Goal: Task Accomplishment & Management: Manage account settings

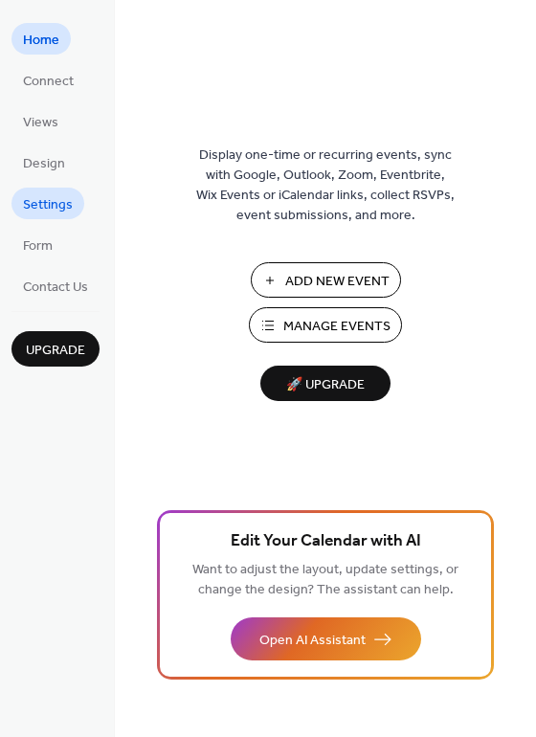
click at [54, 210] on span "Settings" at bounding box center [48, 205] width 50 height 20
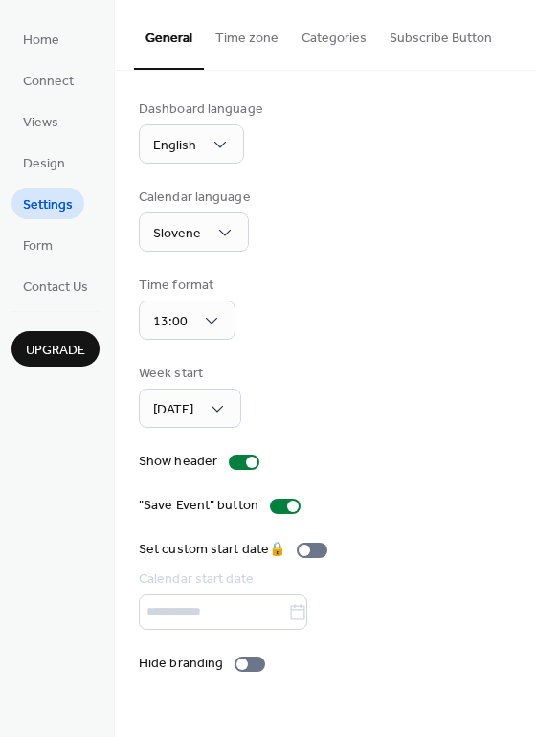
click at [408, 21] on button "Subscribe Button" at bounding box center [440, 34] width 125 height 68
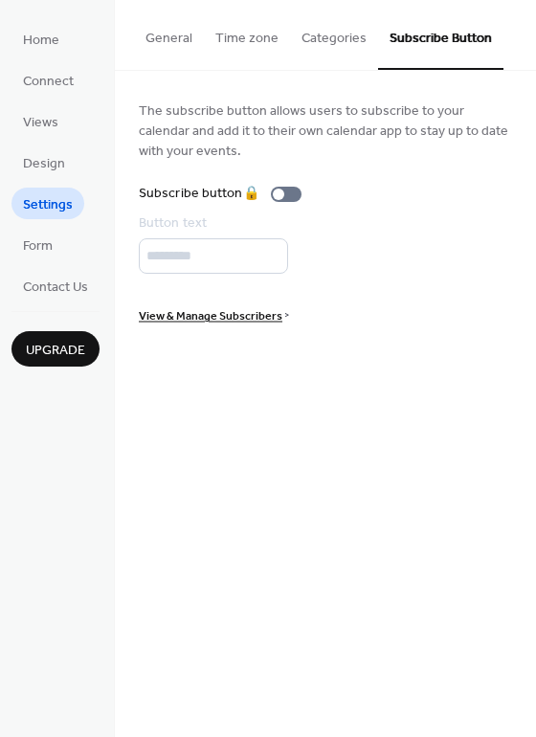
click at [298, 43] on button "Categories" at bounding box center [334, 34] width 88 height 68
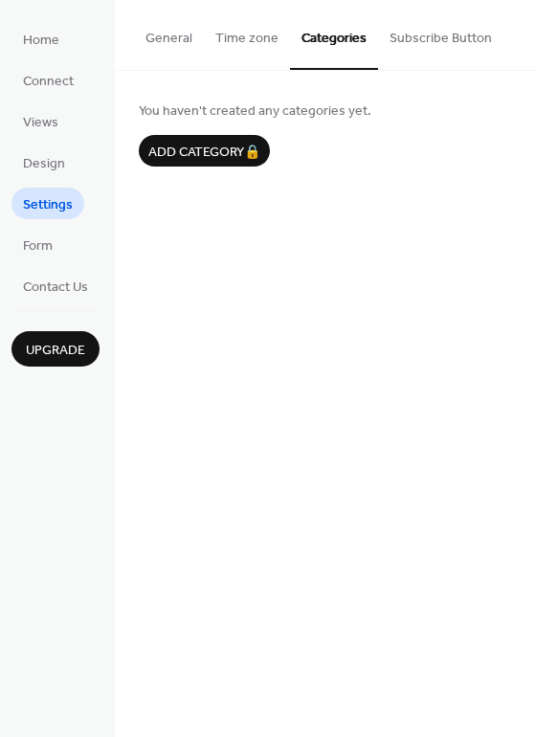
click at [215, 40] on button "Time zone" at bounding box center [247, 34] width 86 height 68
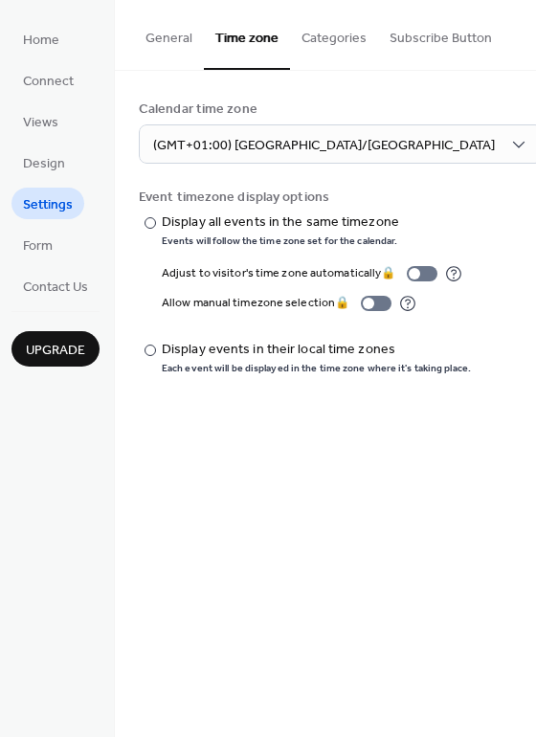
click at [61, 356] on span "Upgrade" at bounding box center [55, 351] width 59 height 20
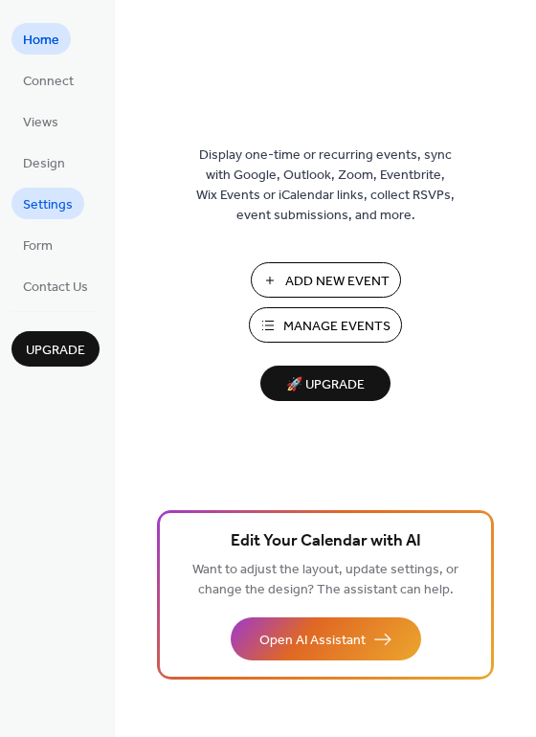
click at [54, 212] on span "Settings" at bounding box center [48, 205] width 50 height 20
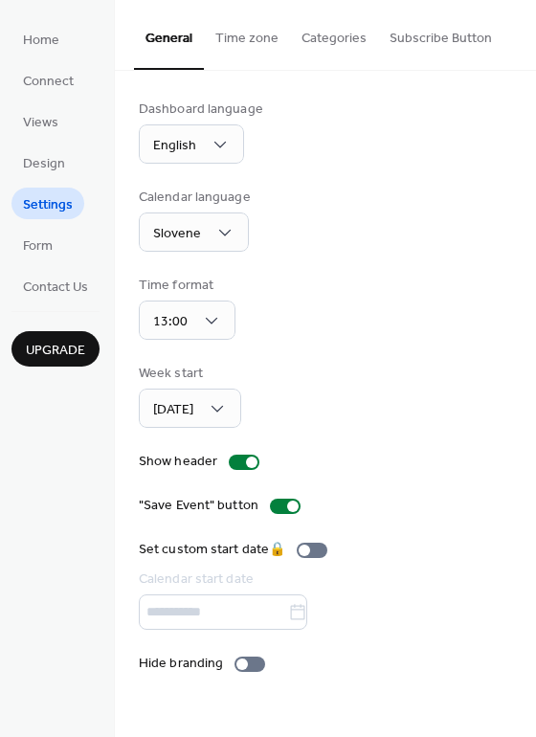
click at [420, 54] on button "Subscribe Button" at bounding box center [440, 34] width 125 height 68
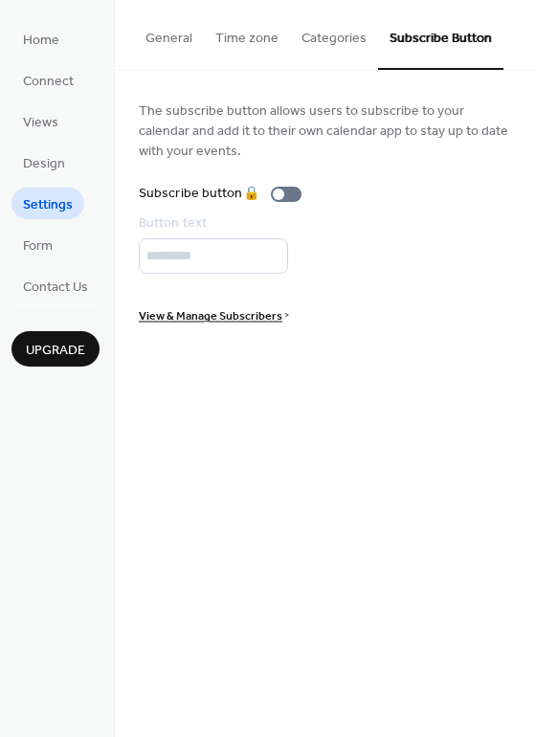
click at [345, 39] on button "Categories" at bounding box center [334, 34] width 88 height 68
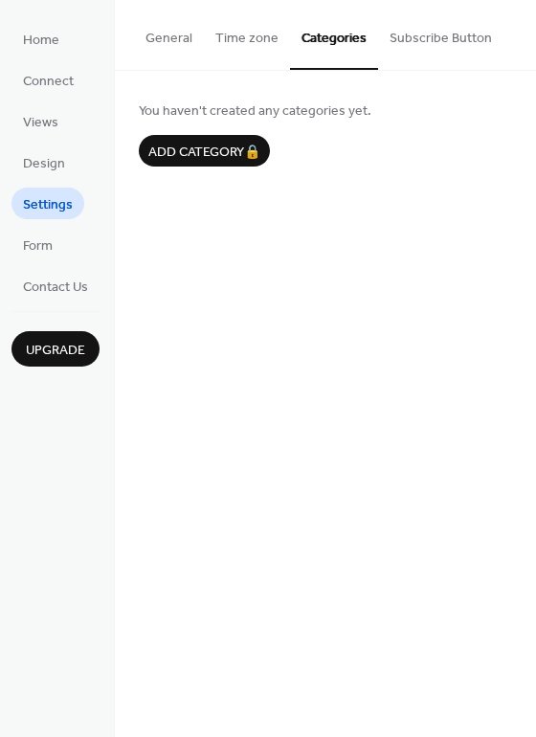
click at [236, 37] on button "Time zone" at bounding box center [247, 34] width 86 height 68
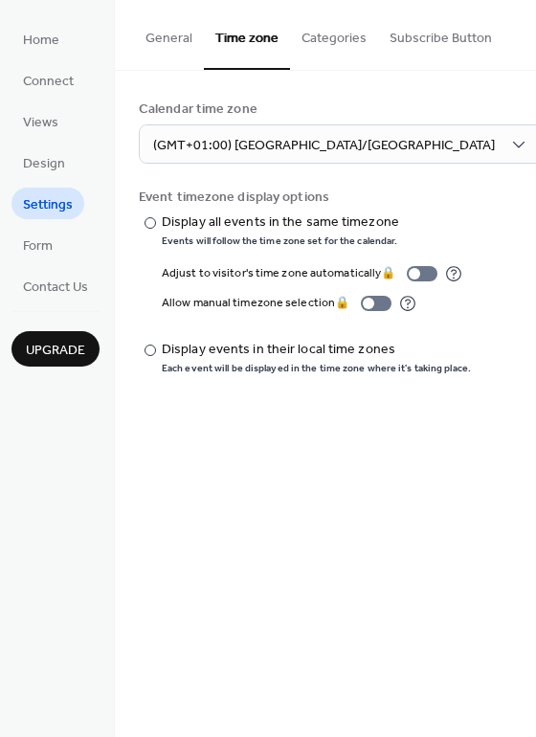
click at [168, 38] on button "General" at bounding box center [169, 34] width 70 height 68
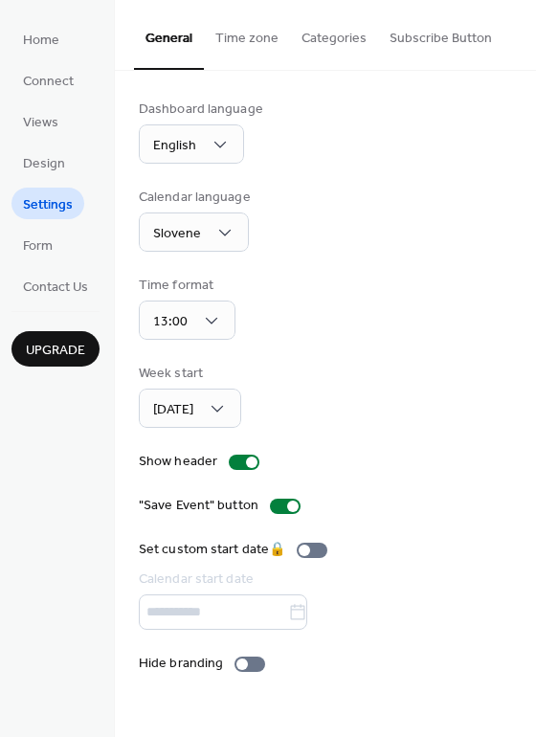
click at [72, 347] on span "Upgrade" at bounding box center [55, 351] width 59 height 20
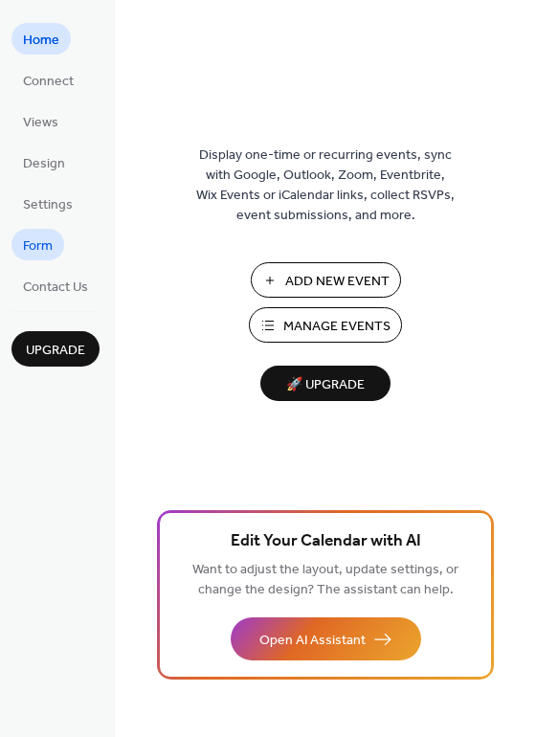
click at [45, 249] on span "Form" at bounding box center [38, 246] width 30 height 20
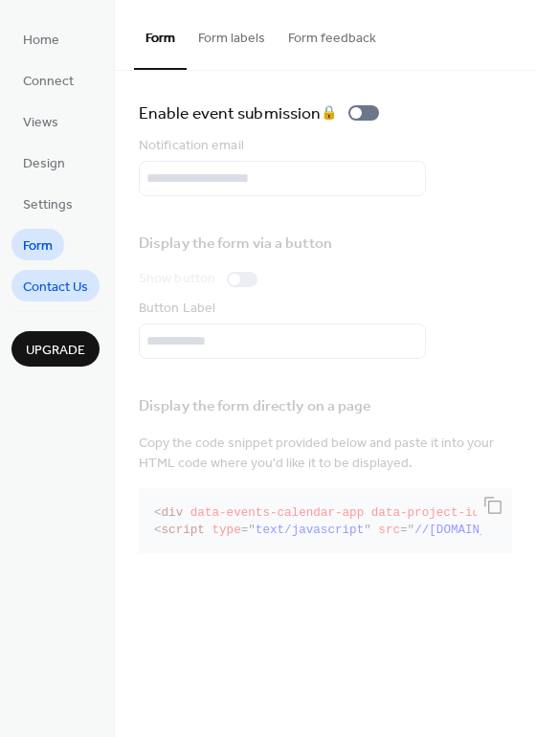
click at [50, 282] on span "Contact Us" at bounding box center [55, 288] width 65 height 20
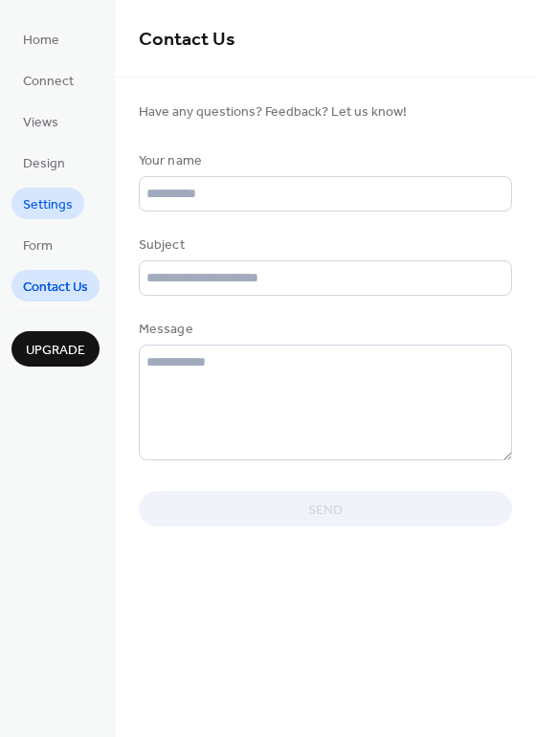
click at [41, 214] on span "Settings" at bounding box center [48, 205] width 50 height 20
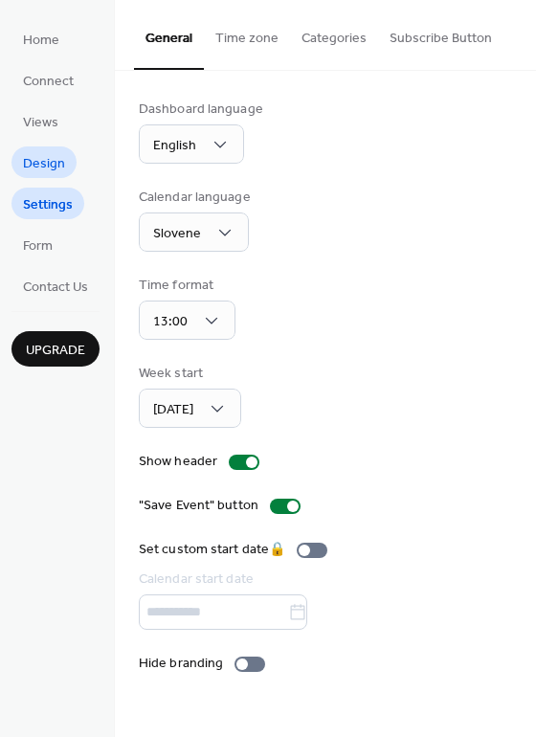
click at [51, 161] on span "Design" at bounding box center [44, 164] width 42 height 20
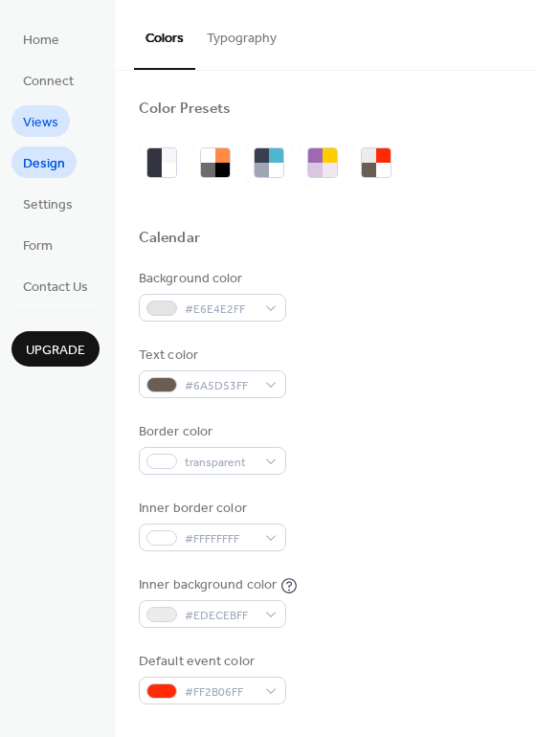
click at [46, 127] on span "Views" at bounding box center [40, 123] width 35 height 20
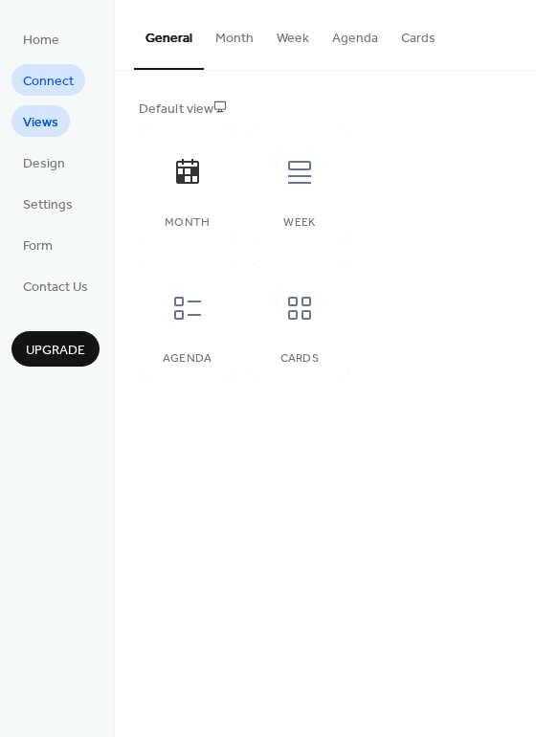
click at [52, 89] on span "Connect" at bounding box center [48, 82] width 51 height 20
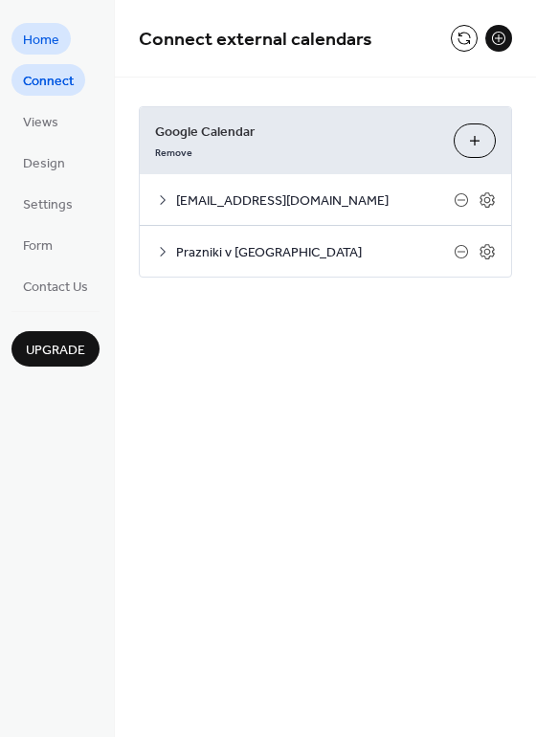
click at [49, 44] on span "Home" at bounding box center [41, 41] width 36 height 20
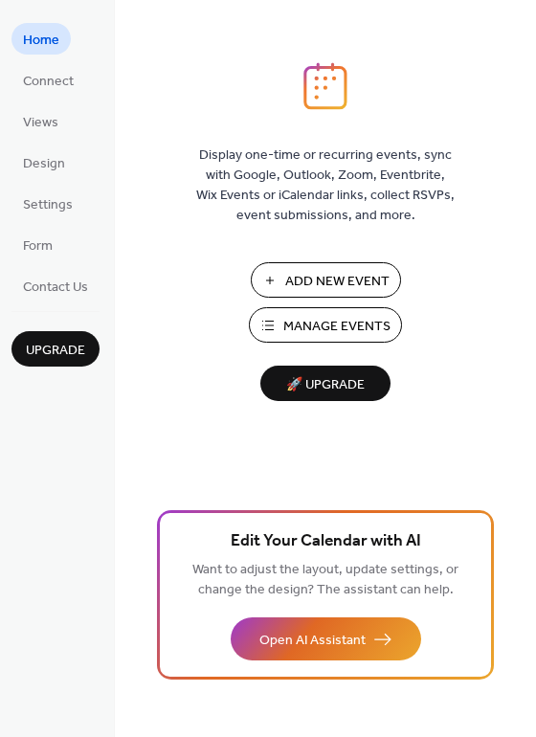
click at [315, 325] on span "Manage Events" at bounding box center [336, 327] width 107 height 20
click at [348, 320] on span "Manage Events" at bounding box center [336, 327] width 107 height 20
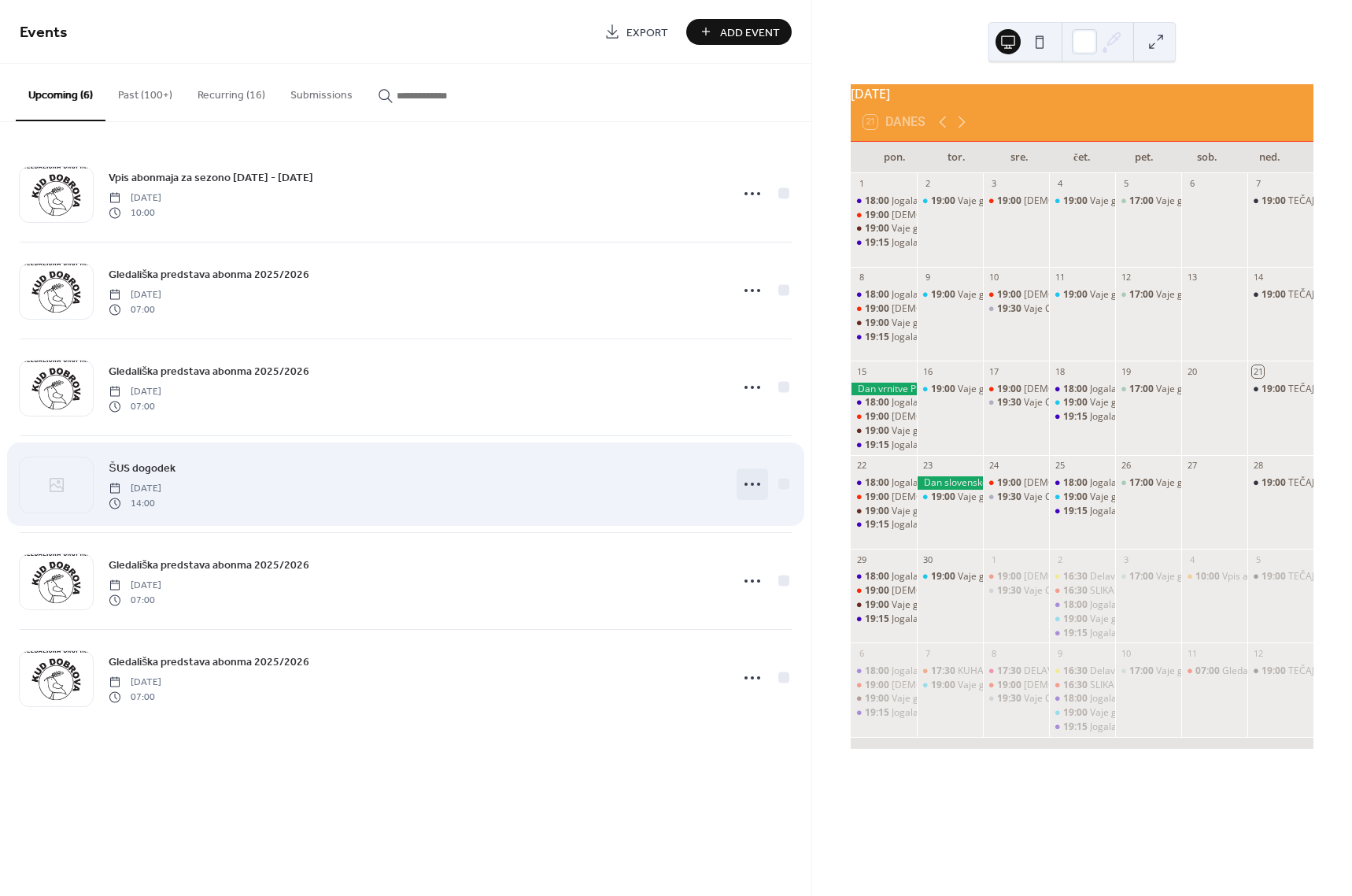
click at [746, 481] on icon at bounding box center [752, 483] width 25 height 25
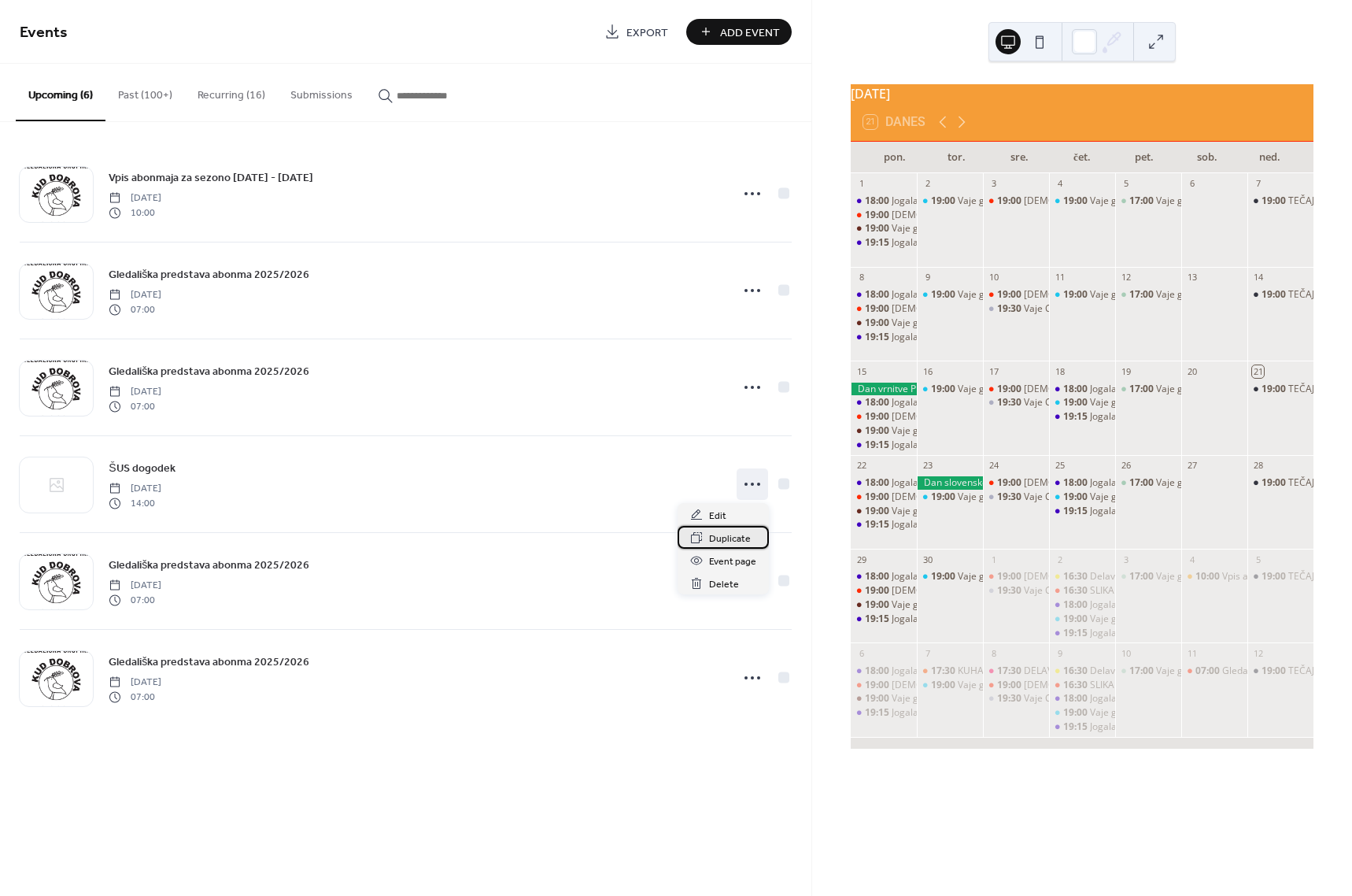
click at [722, 542] on span "Duplicate" at bounding box center [730, 538] width 42 height 16
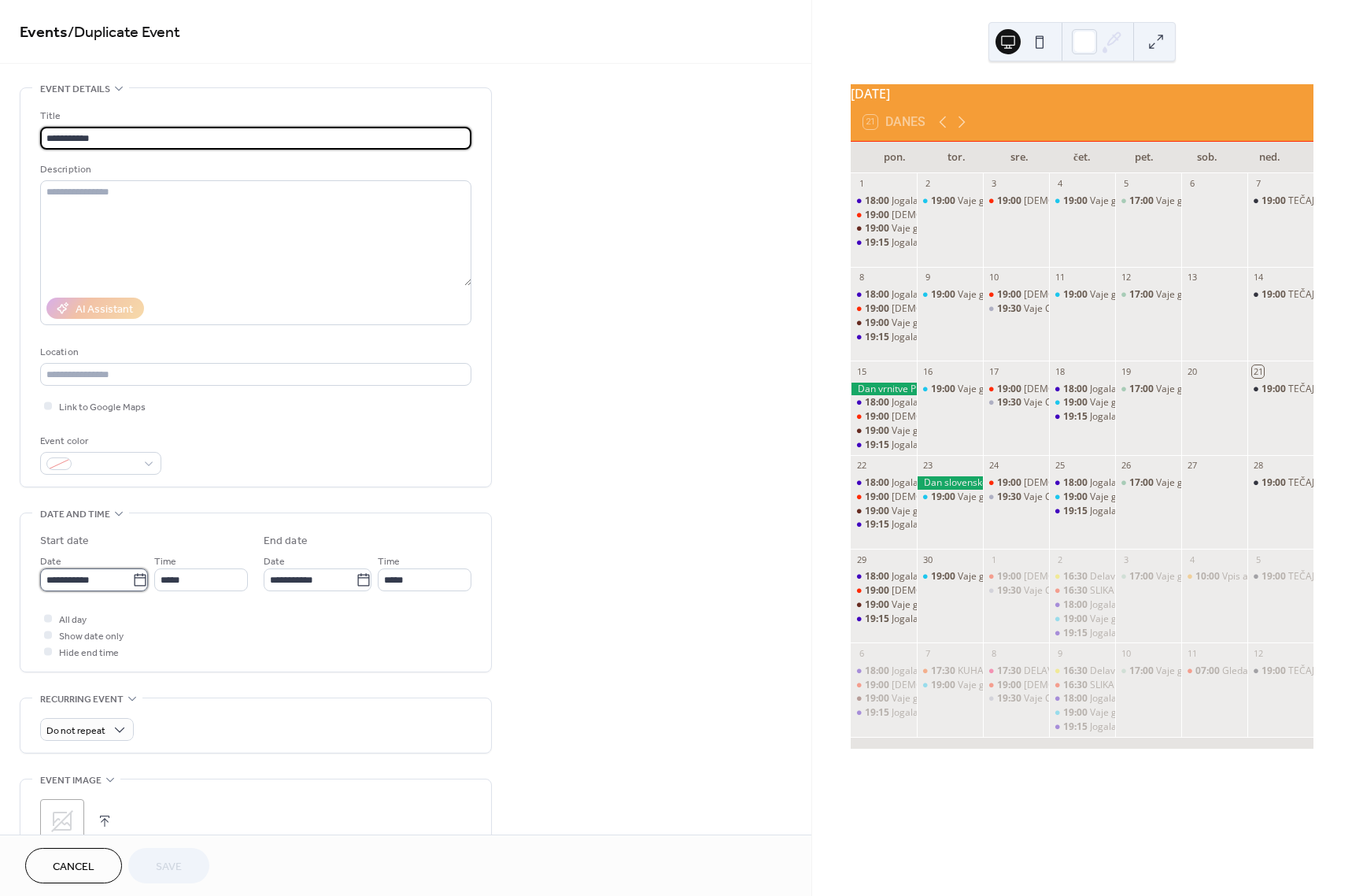
click at [76, 580] on input "**********" at bounding box center [86, 580] width 92 height 23
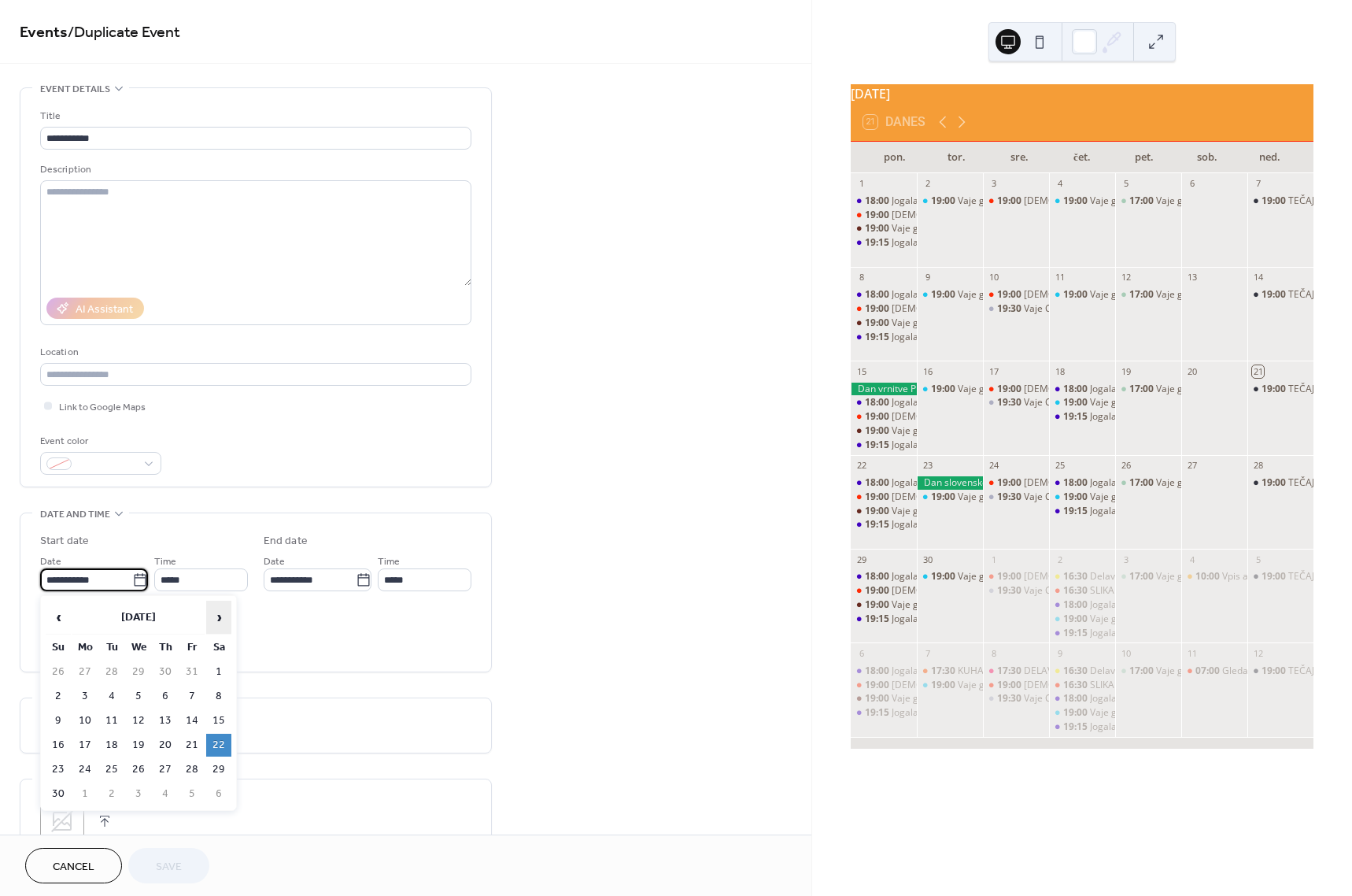
click at [219, 619] on span "›" at bounding box center [219, 617] width 24 height 31
click at [213, 669] on td "6" at bounding box center [219, 672] width 25 height 23
type input "**********"
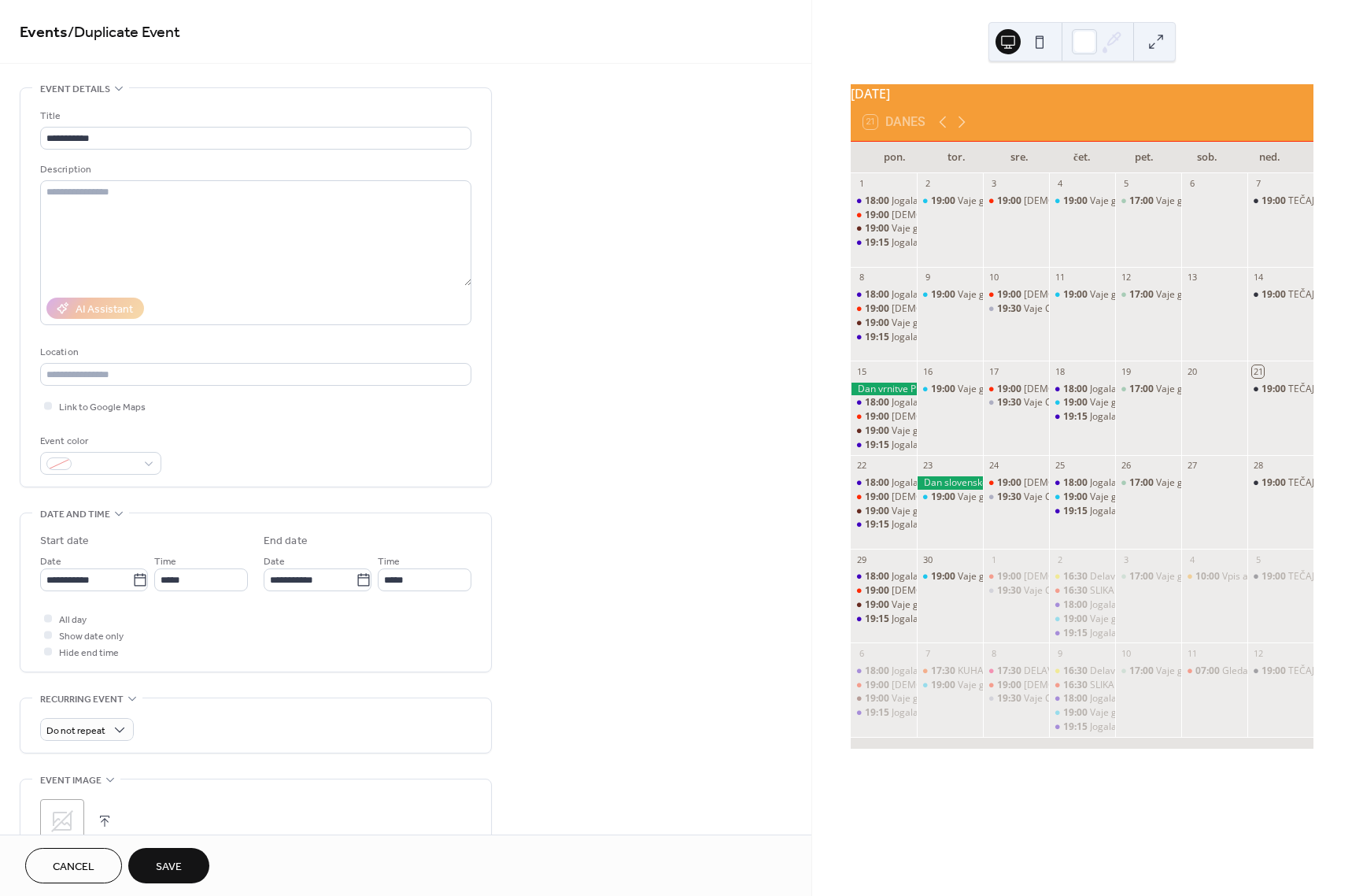
click at [182, 862] on button "Save" at bounding box center [168, 865] width 81 height 35
